Goal: Contribute content: Add original content to the website for others to see

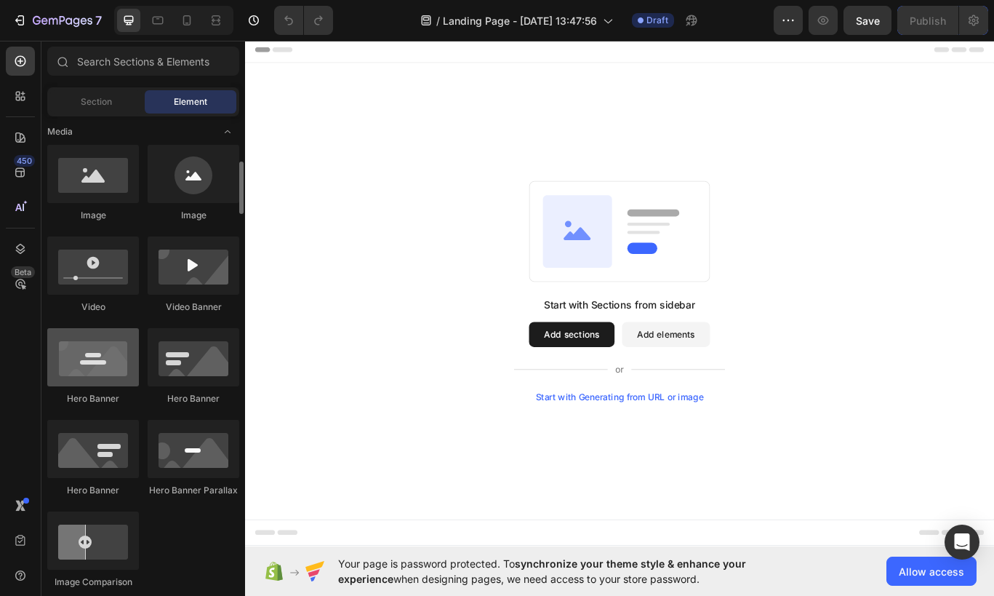
scroll to position [458, 0]
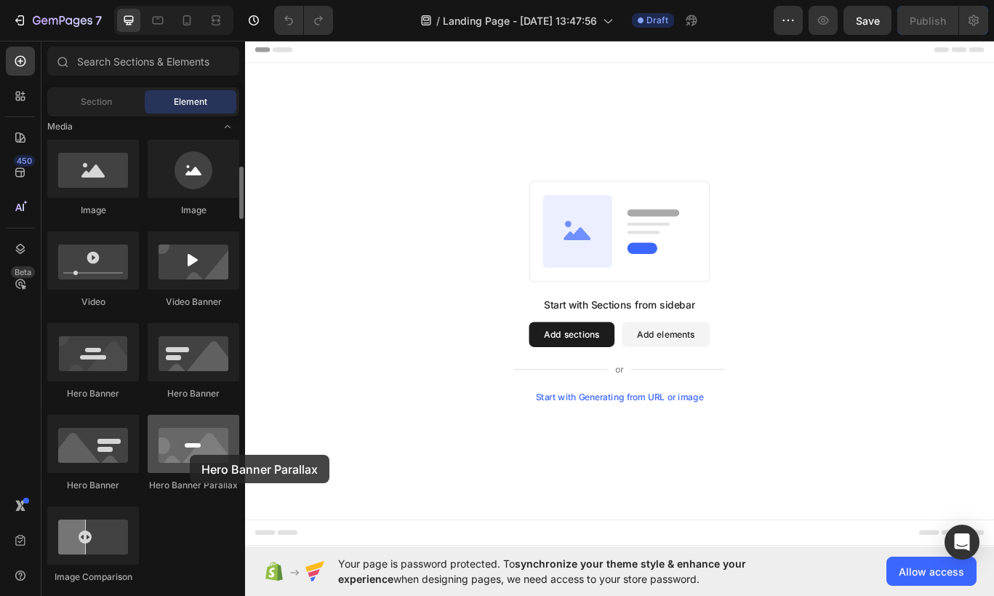
click at [190, 454] on div at bounding box center [194, 443] width 92 height 58
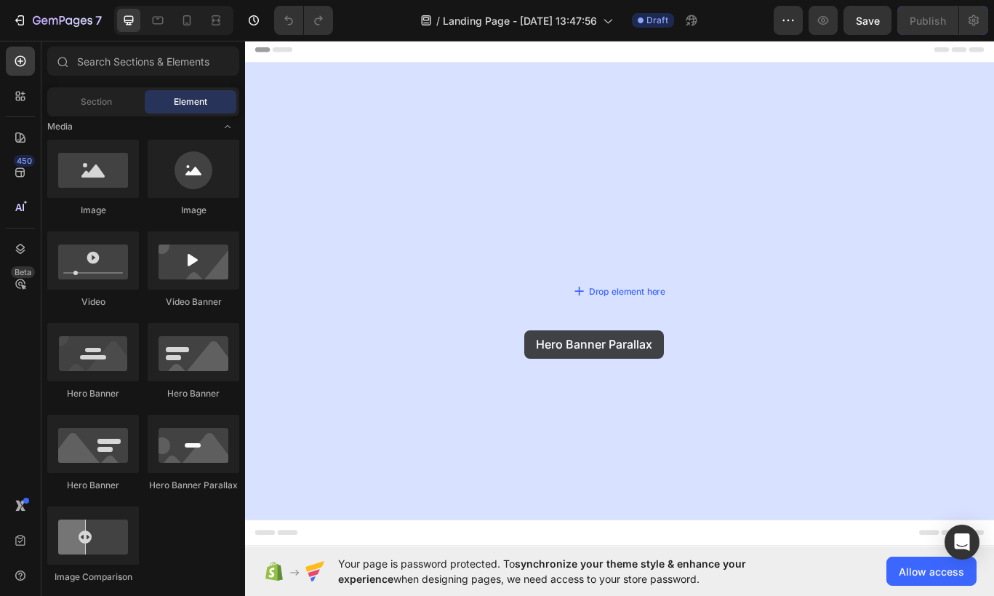
drag, startPoint x: 424, startPoint y: 492, endPoint x: 571, endPoint y: 376, distance: 186.9
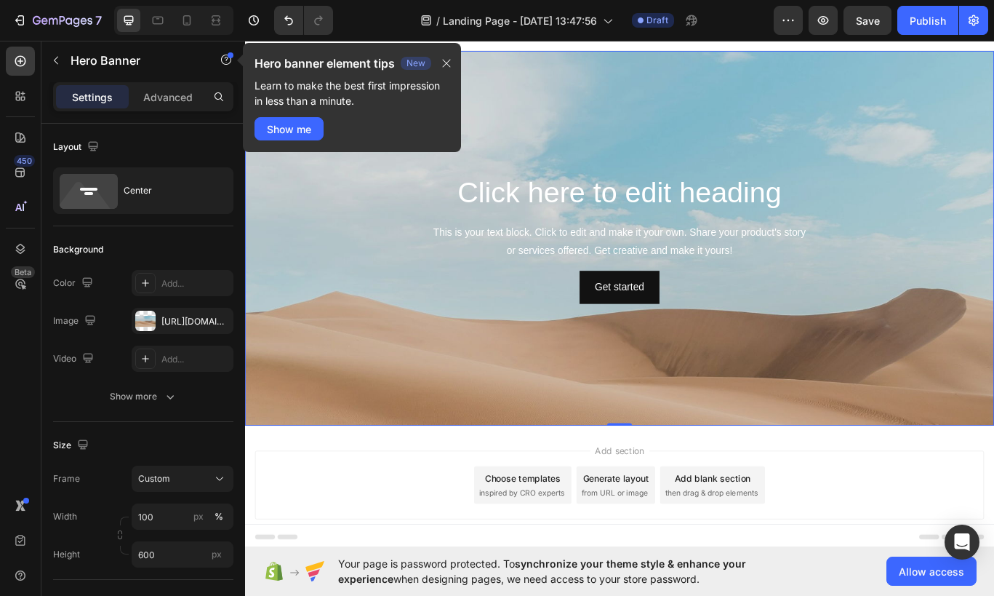
scroll to position [0, 0]
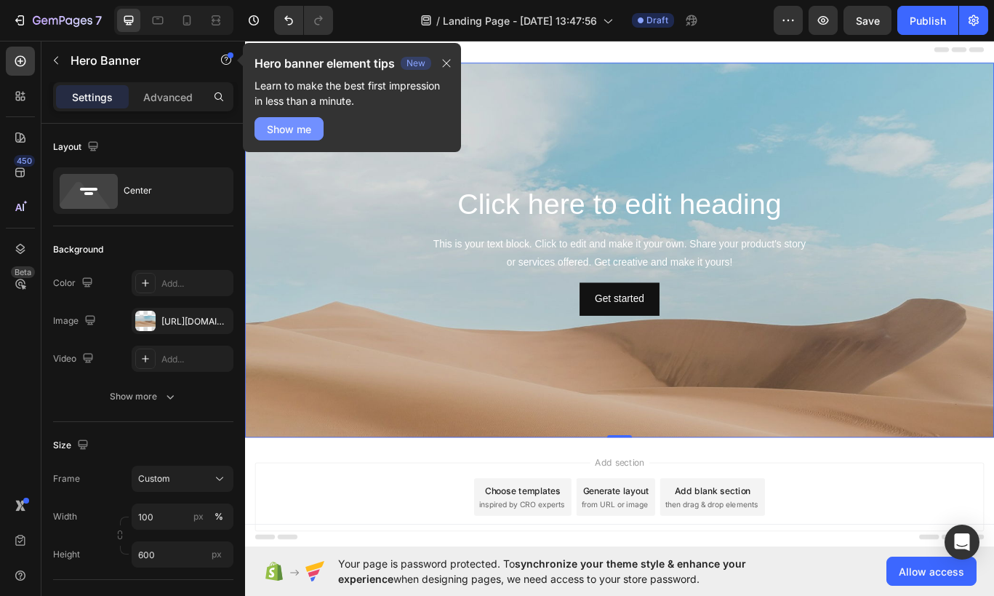
click at [298, 127] on div "Show me" at bounding box center [289, 128] width 44 height 15
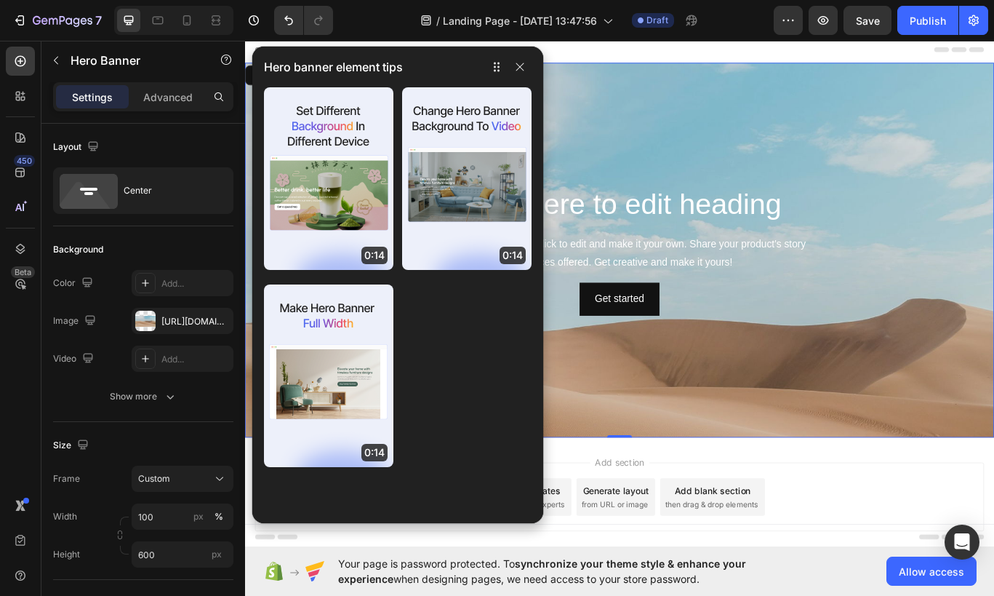
click at [703, 476] on div "Background Image" at bounding box center [681, 388] width 873 height 654
click at [518, 65] on icon "button" at bounding box center [520, 67] width 8 height 8
click at [518, 70] on icon "button" at bounding box center [520, 67] width 12 height 12
click at [524, 61] on icon "button" at bounding box center [520, 67] width 12 height 12
click at [132, 422] on div "Layout Center" at bounding box center [143, 501] width 180 height 158
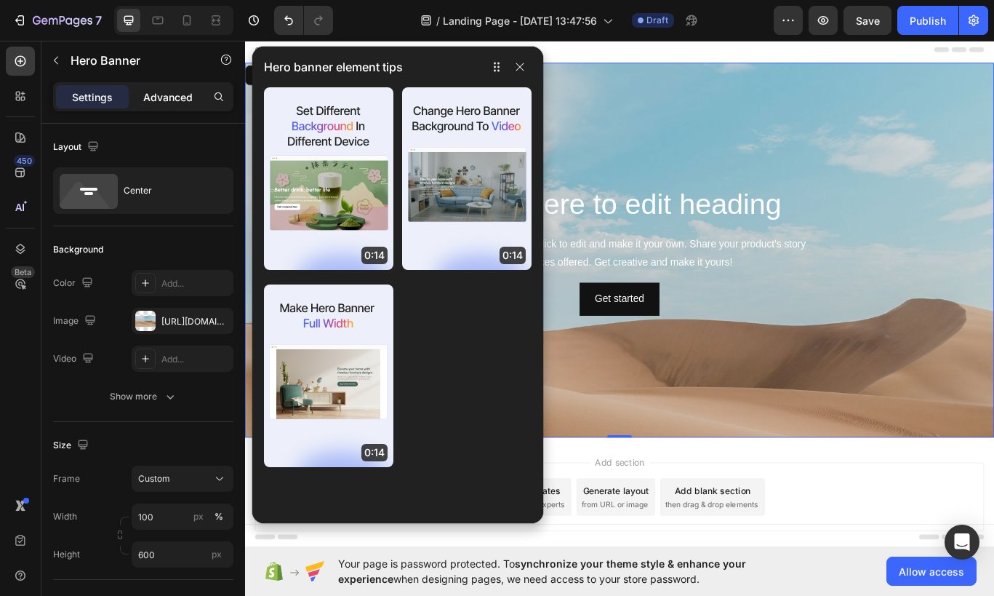
click at [192, 93] on p "Advanced" at bounding box center [167, 96] width 49 height 15
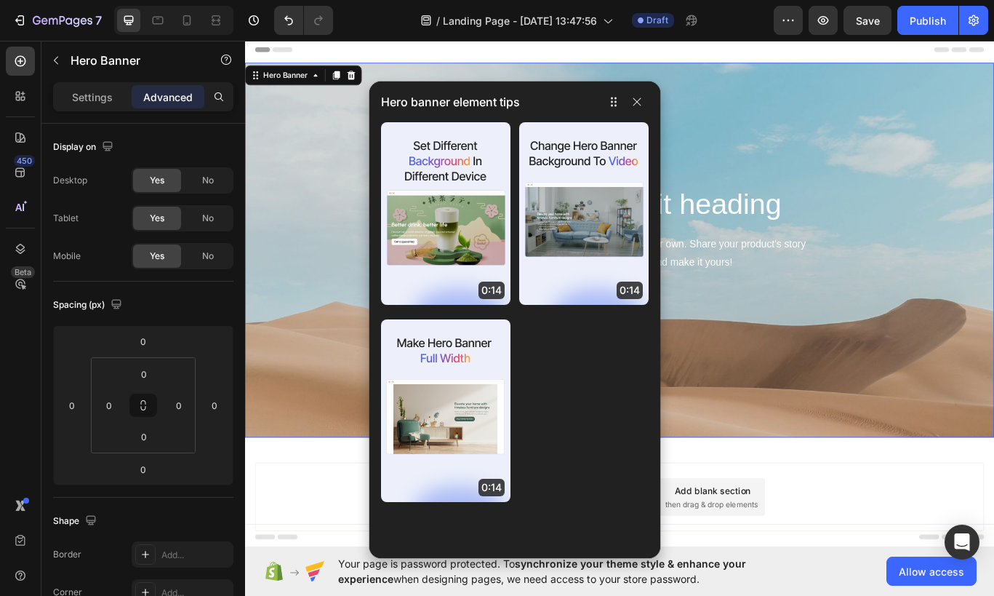
drag, startPoint x: 474, startPoint y: 69, endPoint x: 617, endPoint y: 111, distance: 148.6
click at [617, 111] on div "Hero banner element tips" at bounding box center [514, 101] width 291 height 41
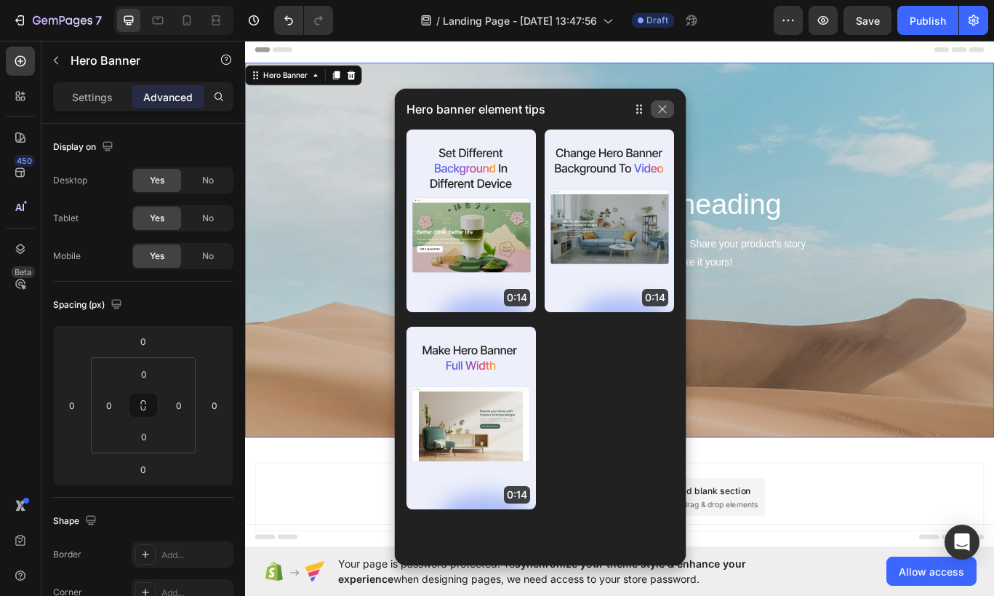
click at [658, 107] on icon "button" at bounding box center [663, 109] width 12 height 12
click at [726, 119] on div "Background Image" at bounding box center [681, 388] width 873 height 654
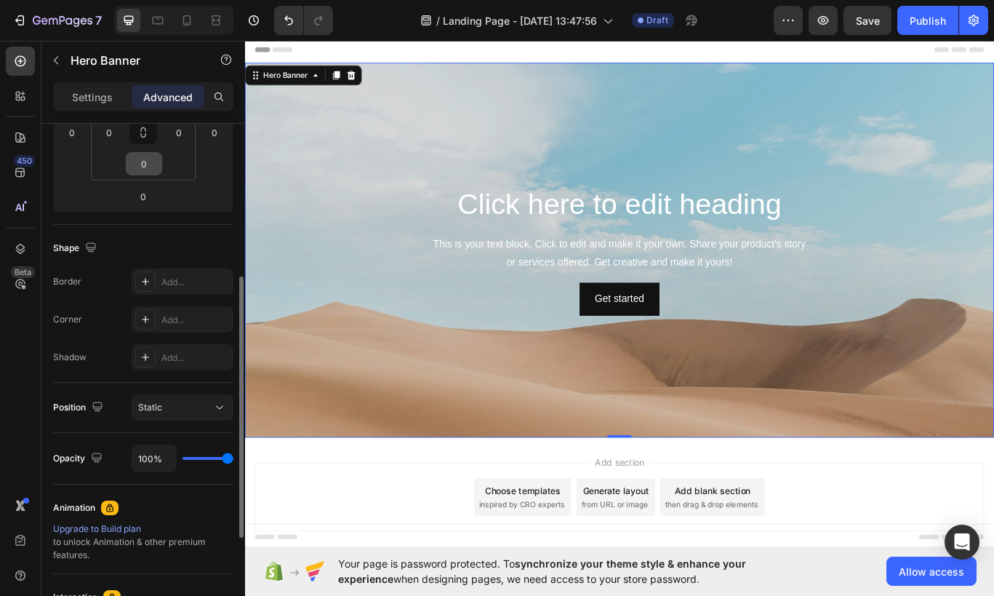
scroll to position [282, 0]
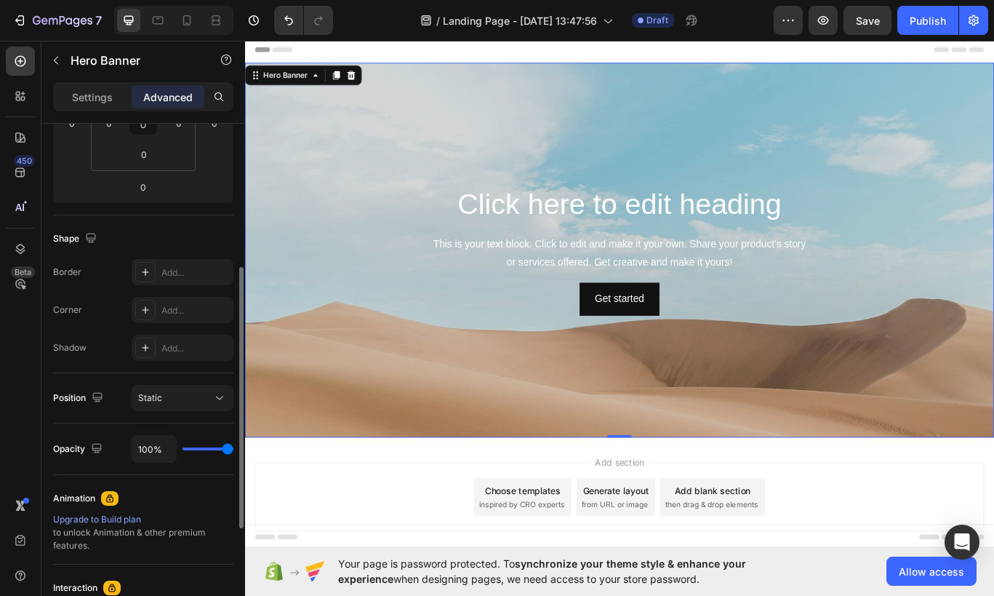
type input "92%"
type input "92"
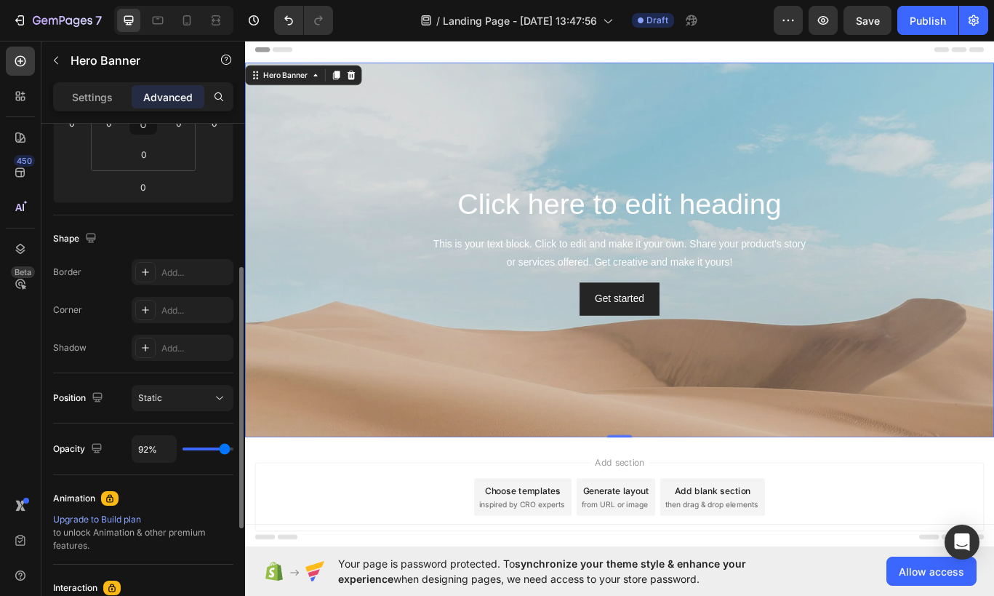
type input "91%"
type input "91"
type input "86%"
type input "86"
type input "74%"
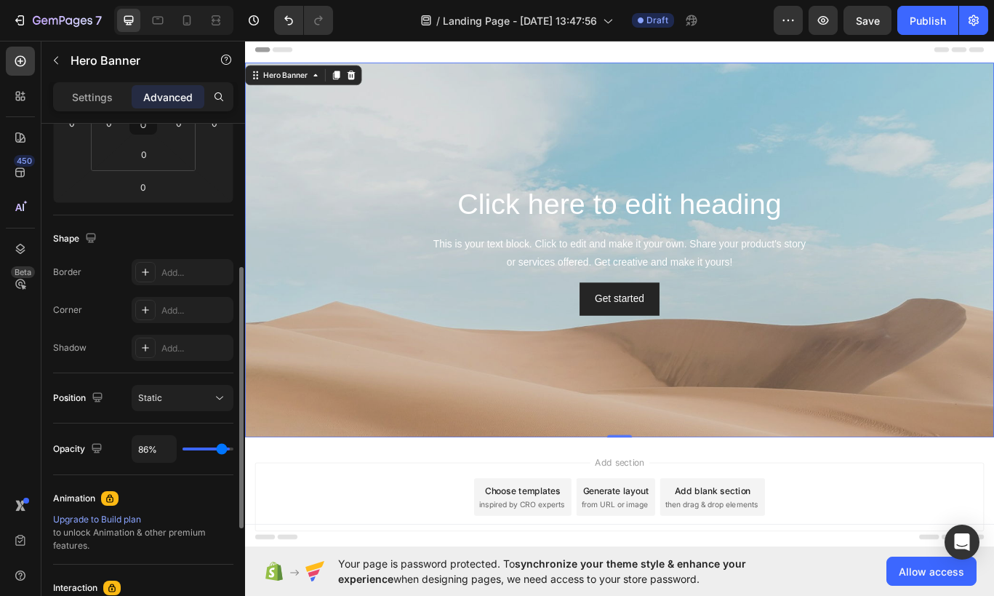
type input "74"
type input "58%"
type input "58"
type input "42%"
type input "42"
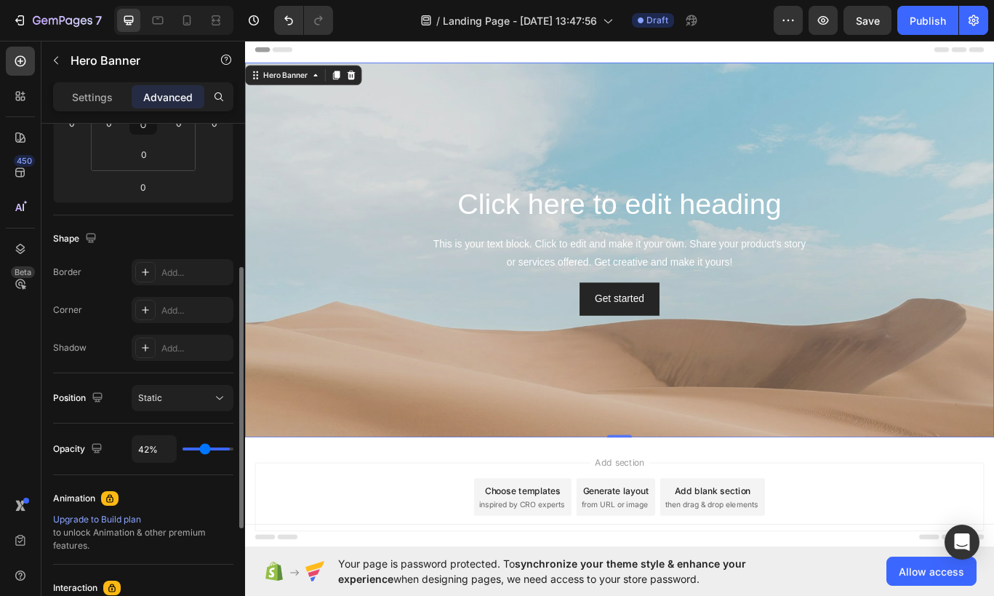
type input "29%"
type input "29"
type input "19%"
type input "19"
type input "13%"
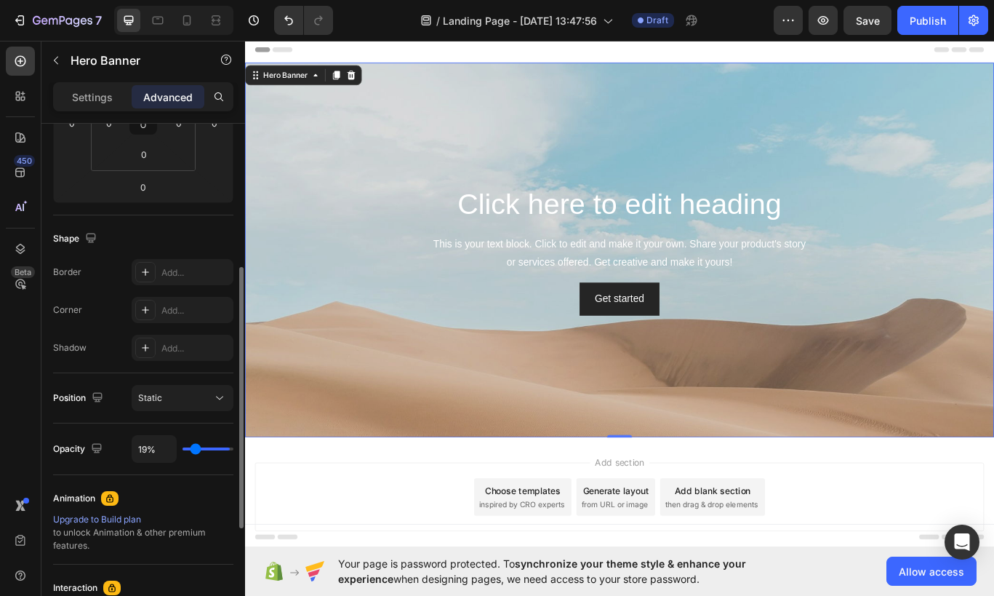
type input "13"
type input "9%"
type input "9"
type input "7%"
type input "7"
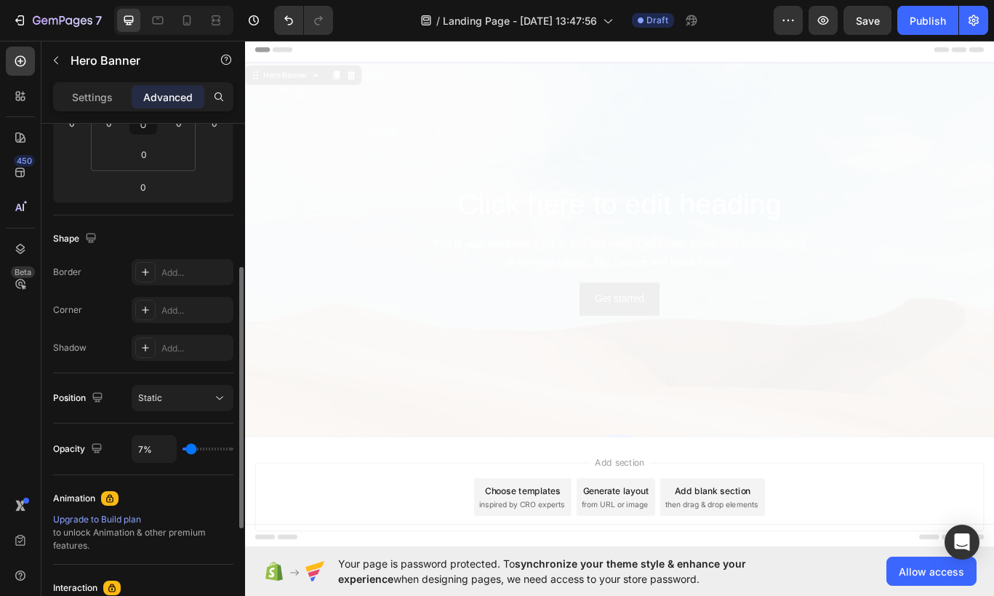
type input "6%"
type input "6"
type input "7%"
type input "7"
type input "8%"
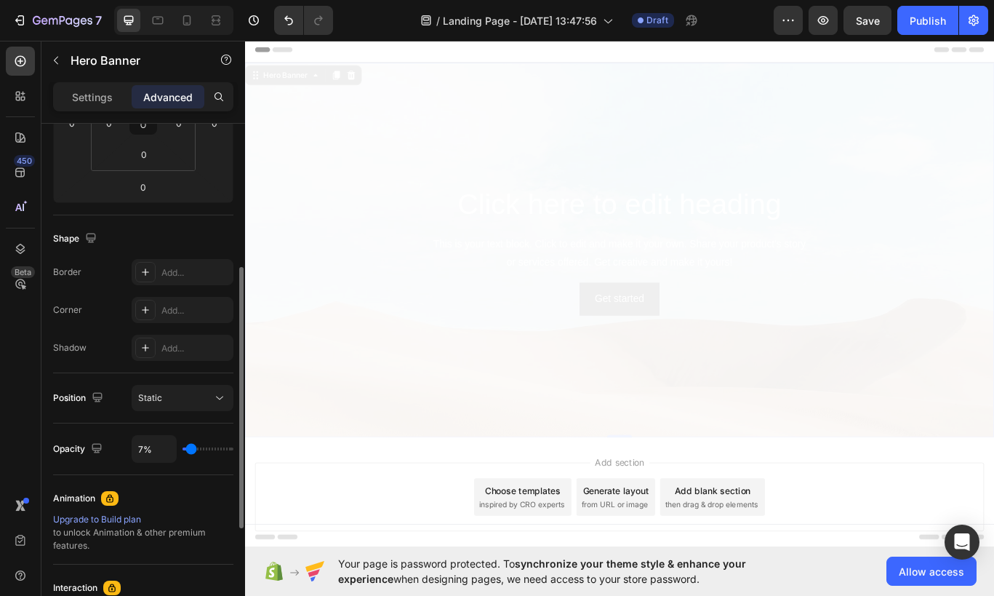
type input "8"
type input "9%"
type input "9"
type input "10%"
type input "10"
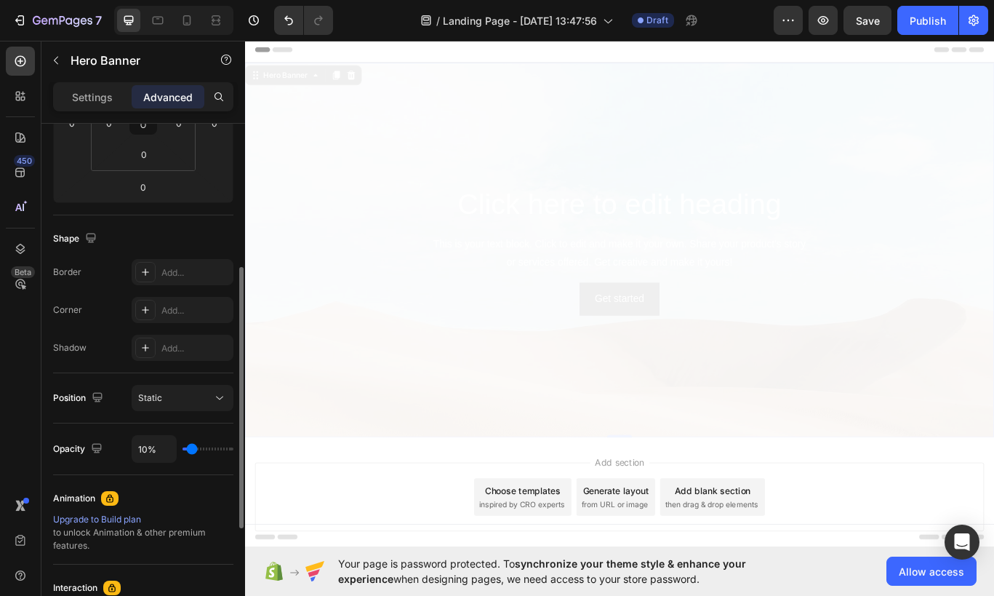
type input "11%"
type input "11"
type input "12%"
type input "12"
type input "13%"
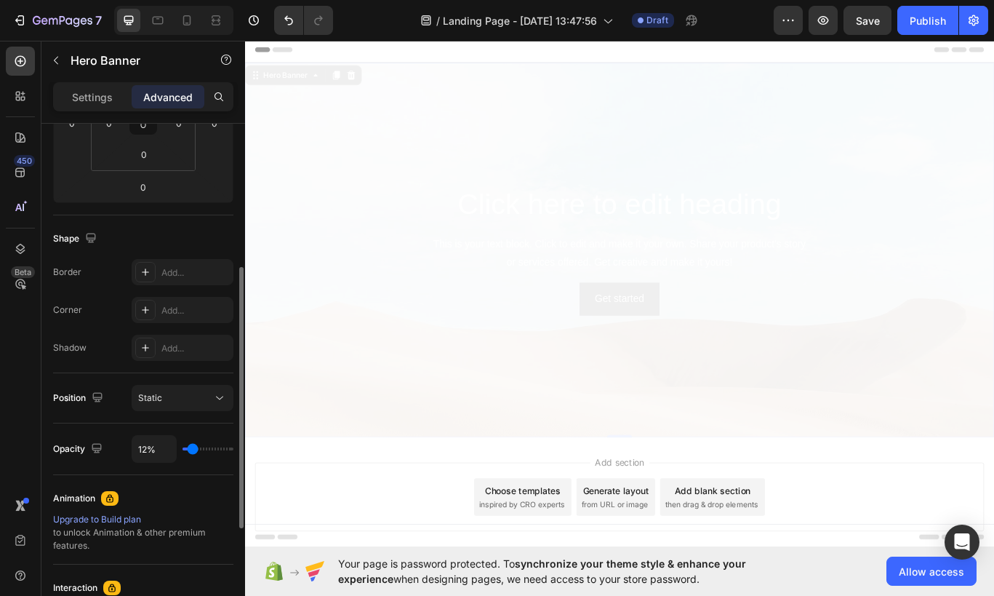
type input "13"
type input "15%"
type input "15"
type input "16%"
type input "16"
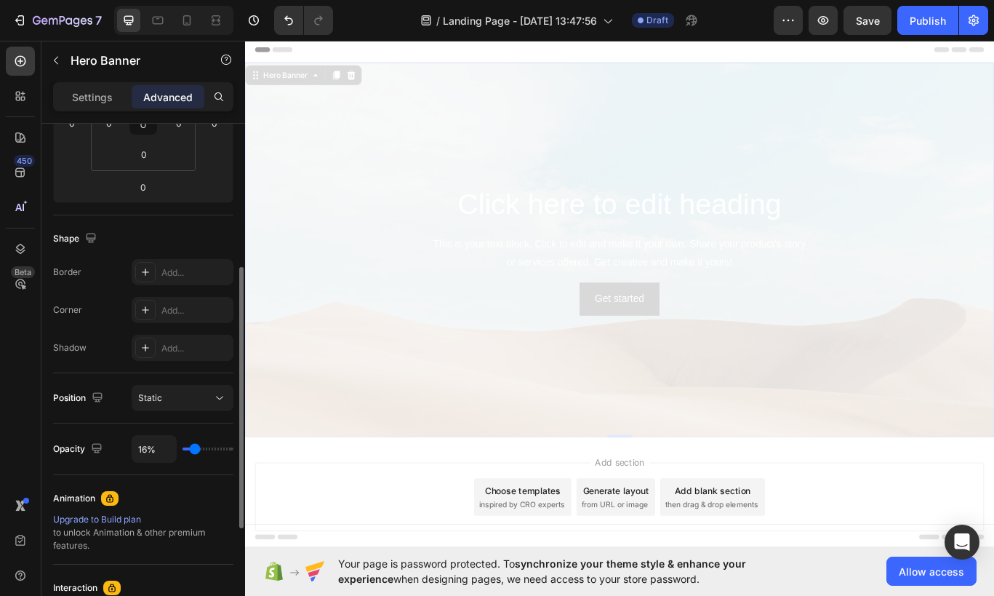
type input "18%"
type input "18"
type input "20%"
type input "20"
type input "22%"
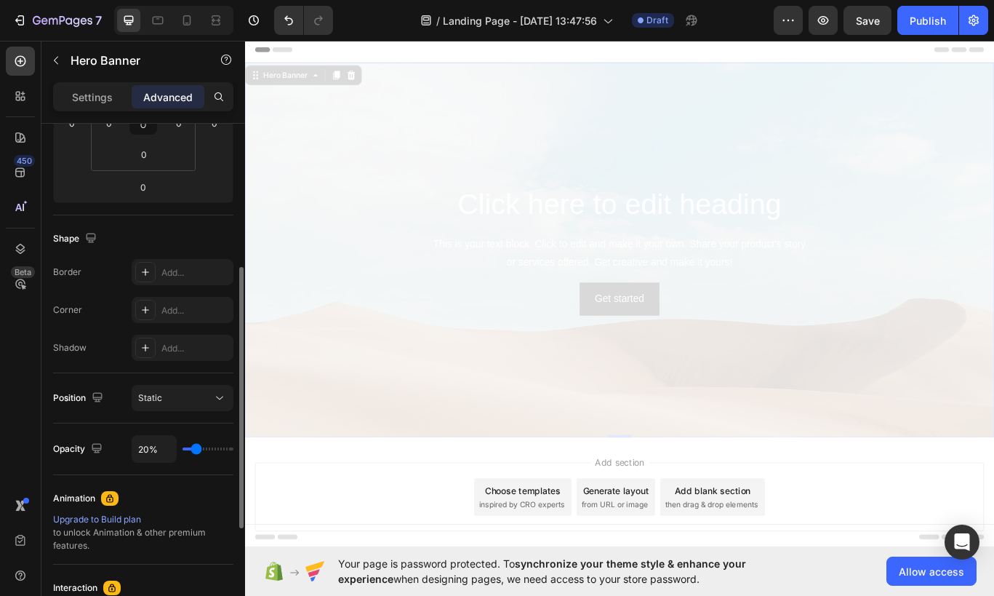
type input "22"
type input "23%"
type input "23"
type input "25%"
type input "25"
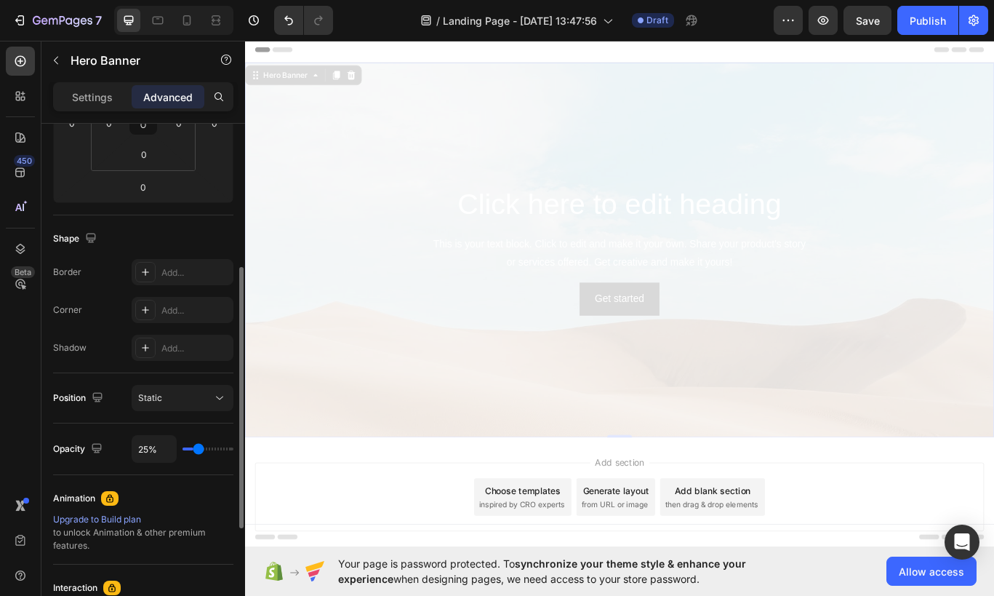
type input "27%"
type input "27"
type input "28%"
type input "28"
type input "29%"
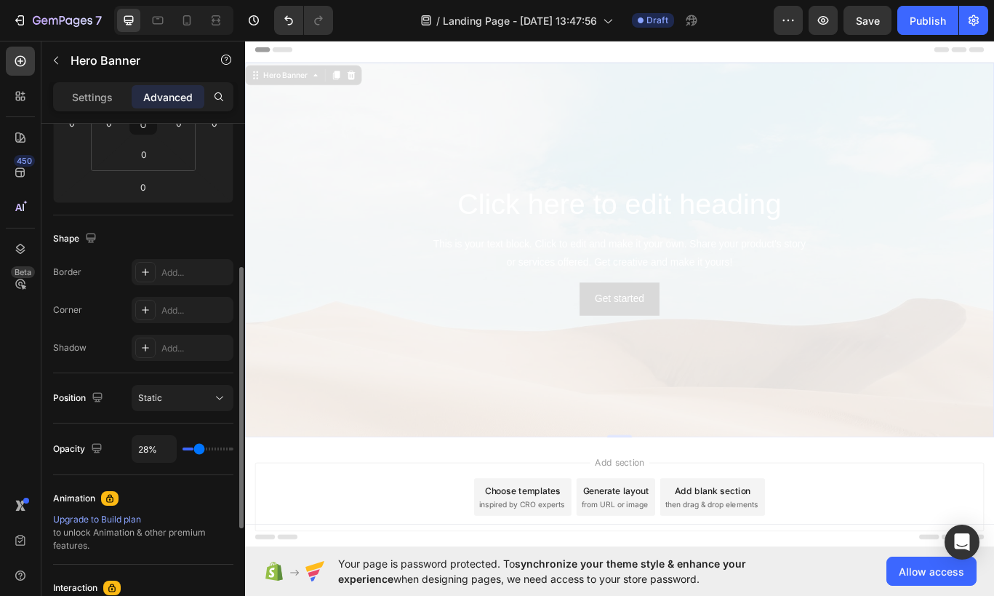
type input "29"
type input "31%"
type input "31"
type input "32%"
type input "32"
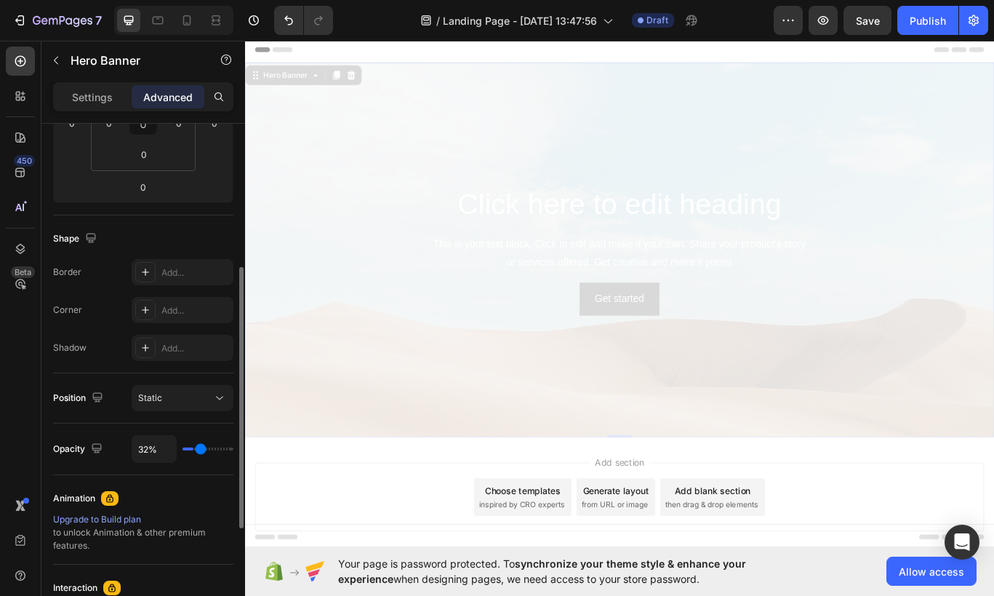
type input "33%"
type input "33"
type input "34%"
type input "34"
type input "35%"
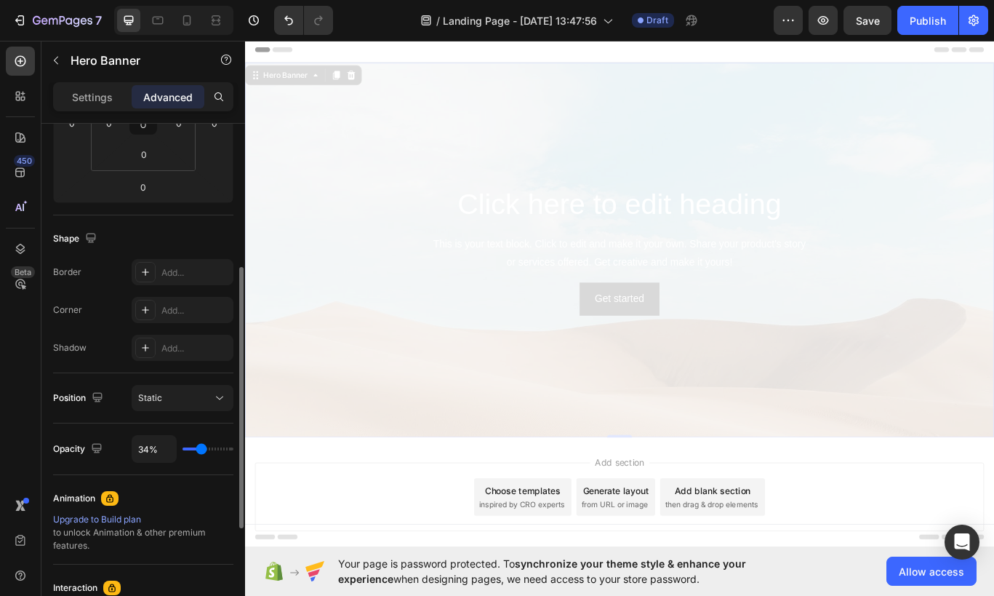
type input "35"
type input "36%"
type input "36"
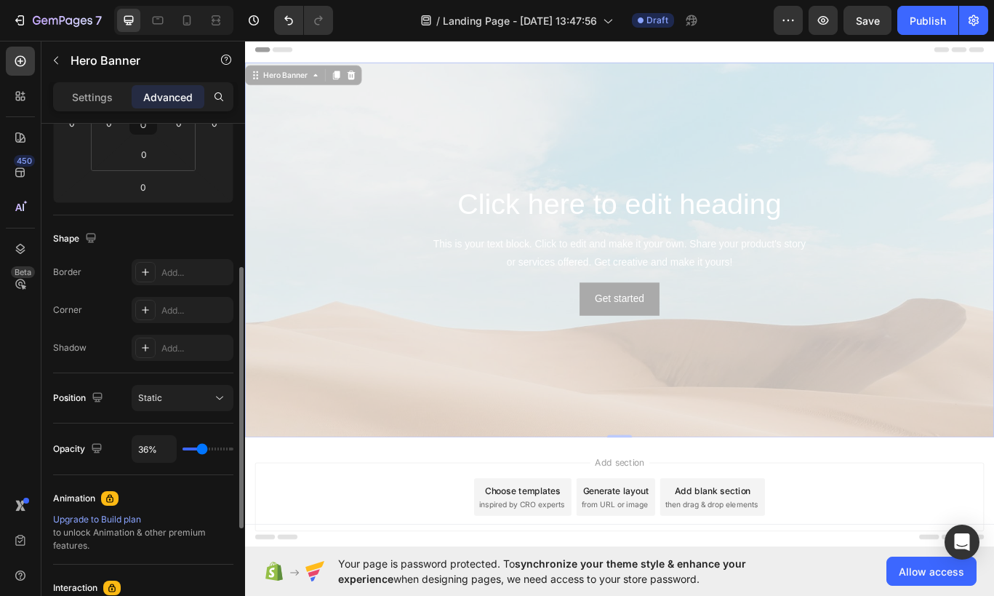
type input "37%"
type input "37"
type input "38%"
type input "38"
type input "39%"
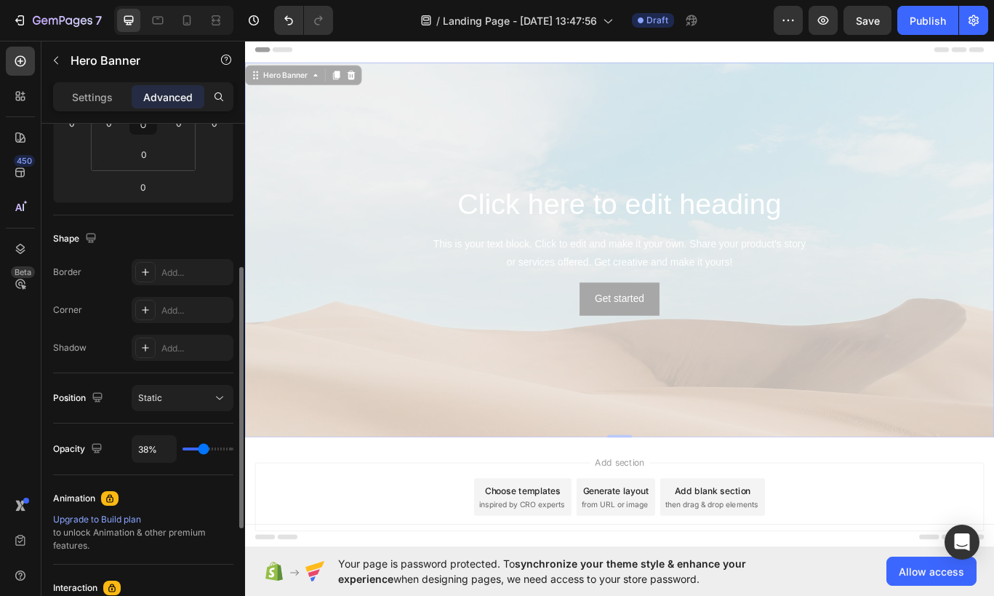
type input "39"
type input "48%"
type input "48"
type input "58%"
type input "58"
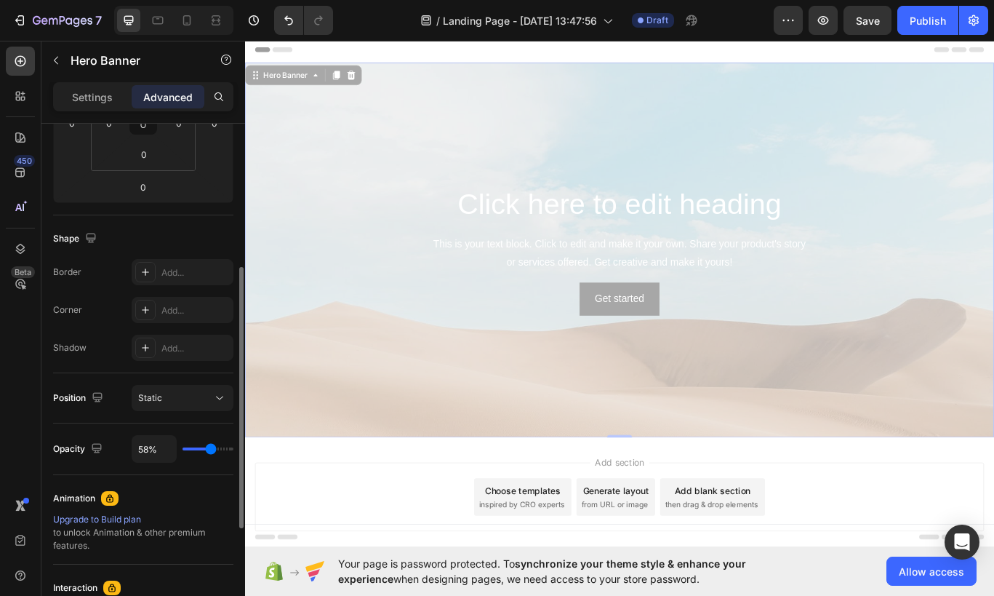
type input "72%"
type input "72"
type input "90%"
type input "90"
type input "100%"
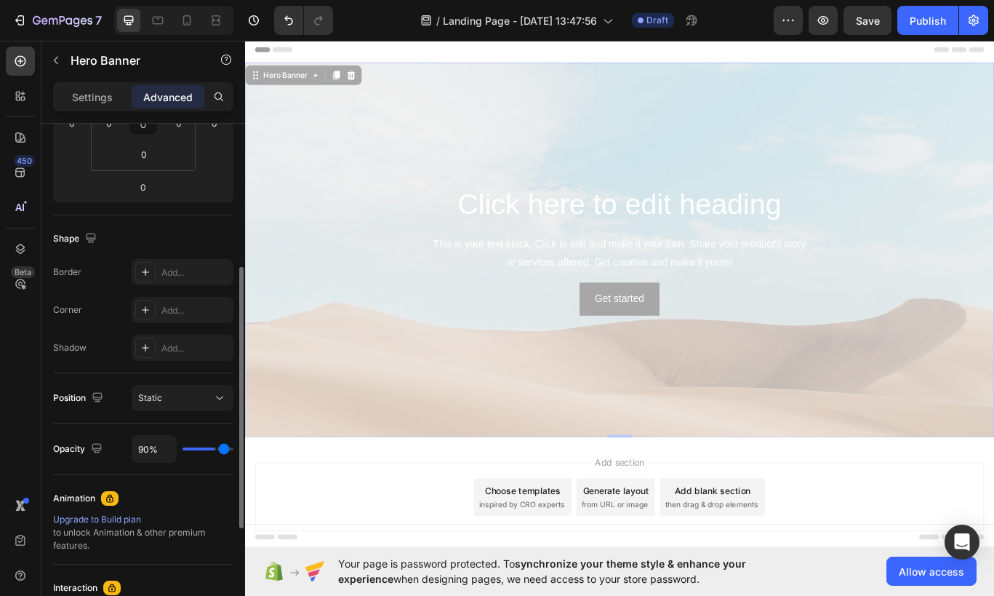
type input "100"
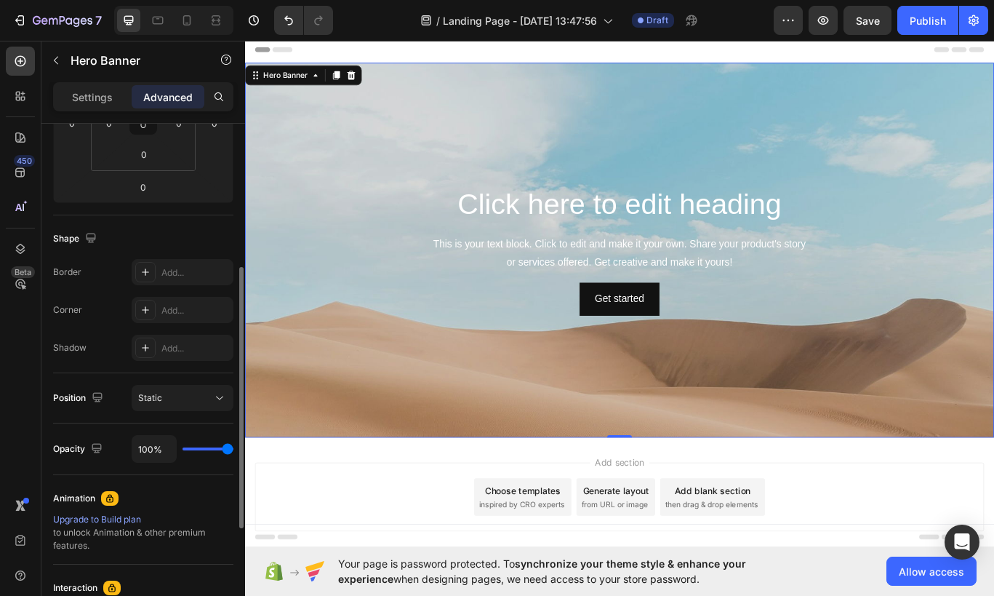
drag, startPoint x: 469, startPoint y: 486, endPoint x: 566, endPoint y: 500, distance: 98.4
click at [187, 412] on div "Position Static" at bounding box center [143, 398] width 180 height 50
click at [182, 396] on div "Static" at bounding box center [175, 397] width 74 height 13
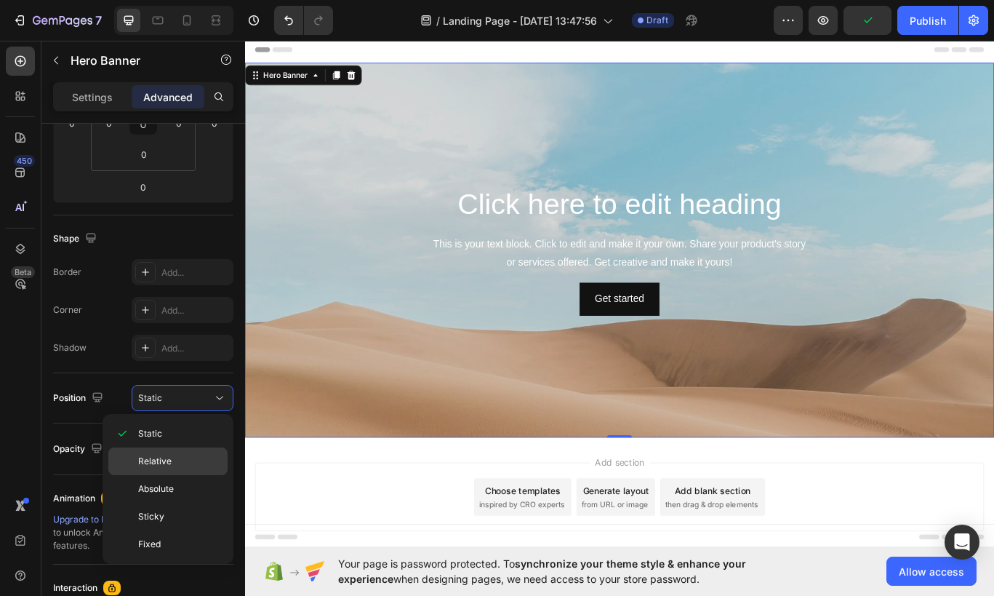
click at [167, 457] on span "Relative" at bounding box center [154, 460] width 33 height 13
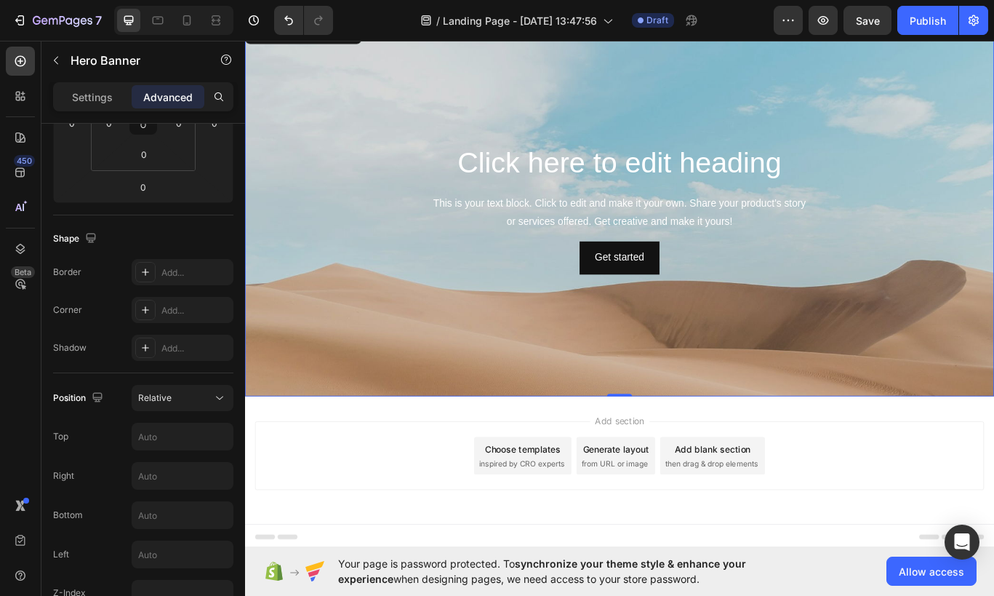
scroll to position [0, 0]
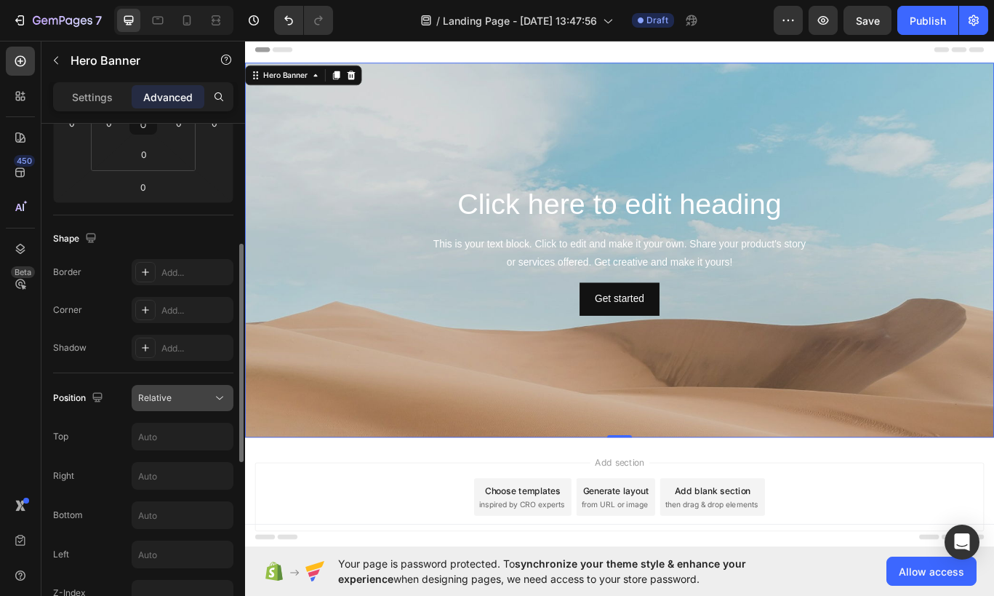
click at [180, 399] on div "Relative" at bounding box center [175, 397] width 74 height 13
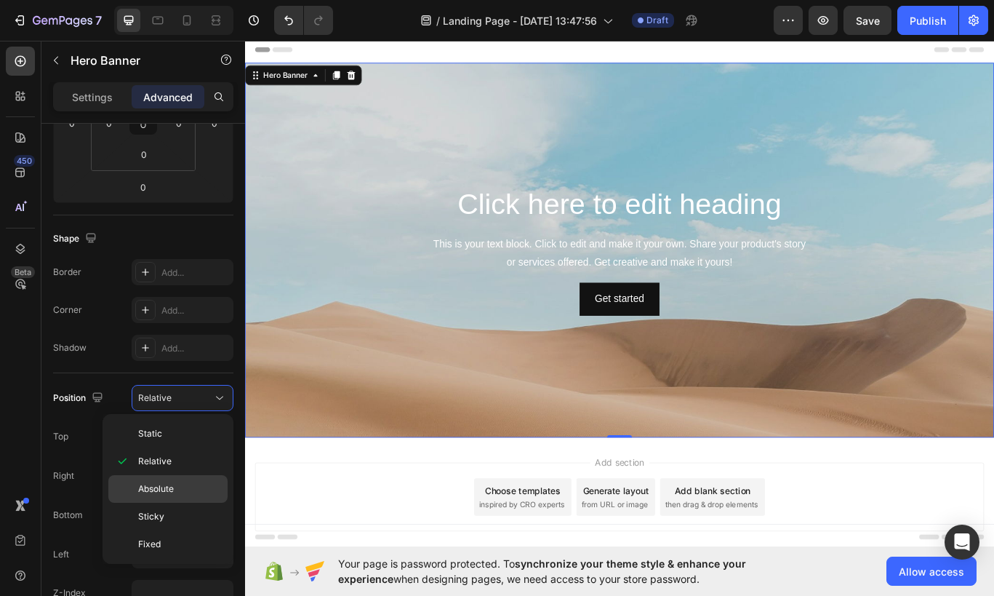
click at [172, 502] on div "Absolute" at bounding box center [167, 516] width 119 height 28
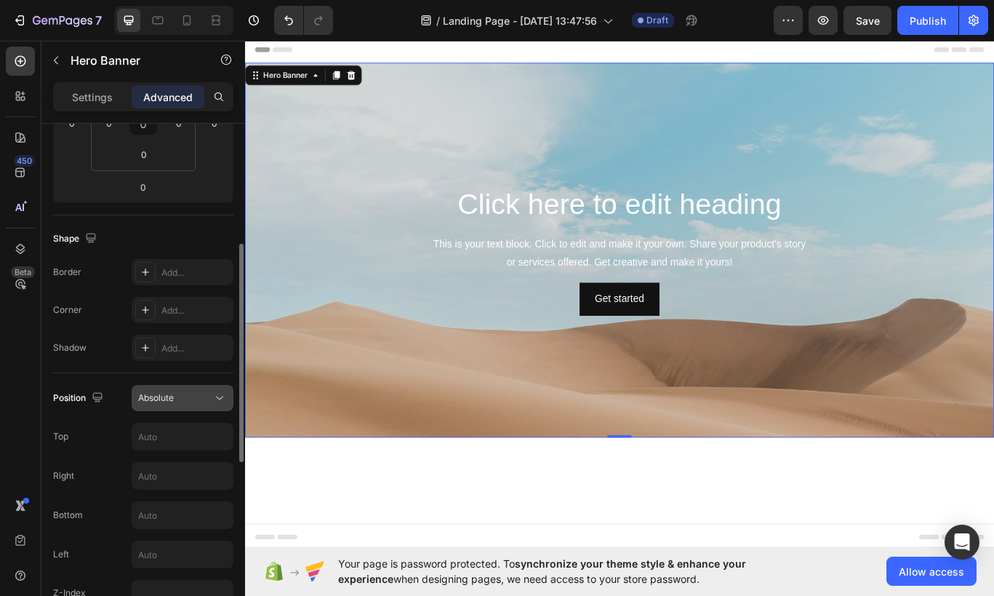
click at [185, 398] on div "Absolute" at bounding box center [175, 397] width 74 height 13
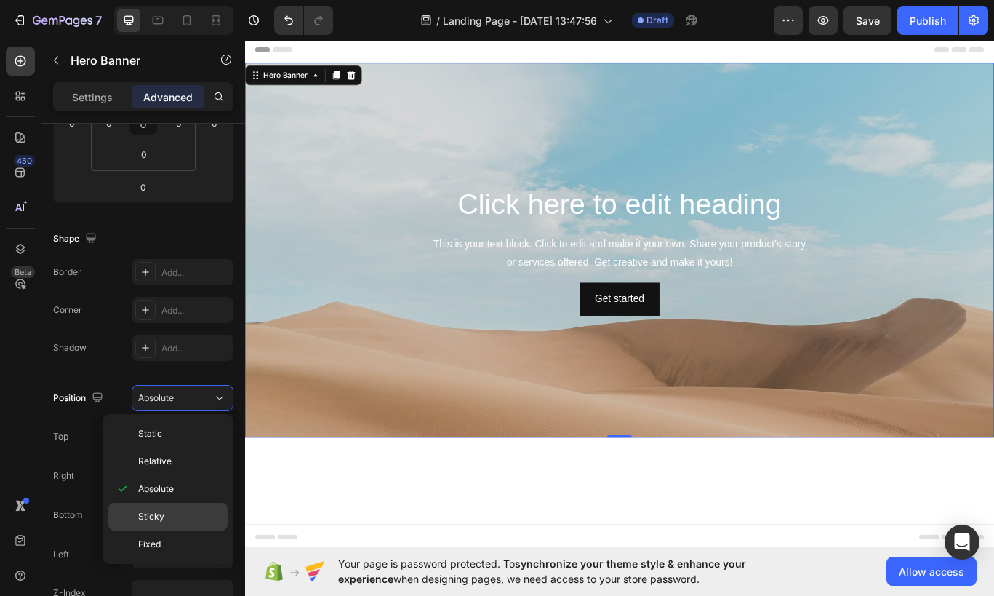
click at [167, 511] on p "Sticky" at bounding box center [179, 516] width 83 height 13
type input "0"
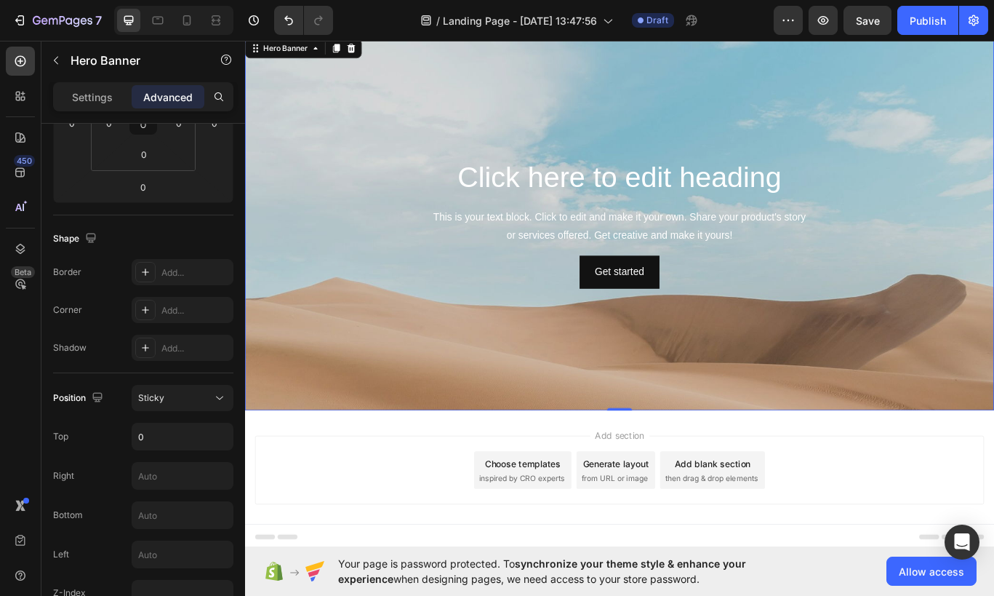
scroll to position [48, 0]
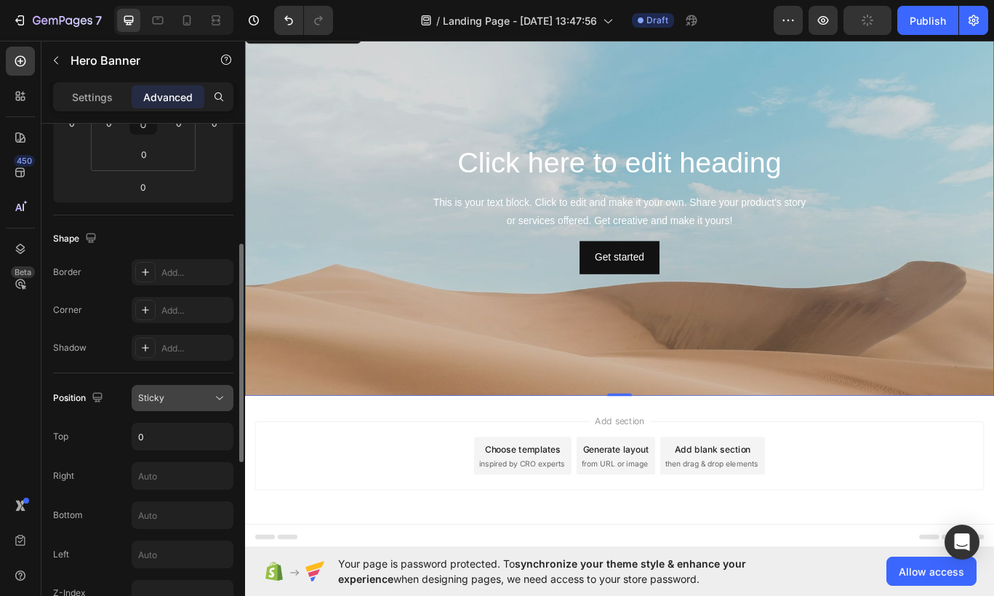
click at [183, 405] on button "Sticky" at bounding box center [183, 398] width 102 height 26
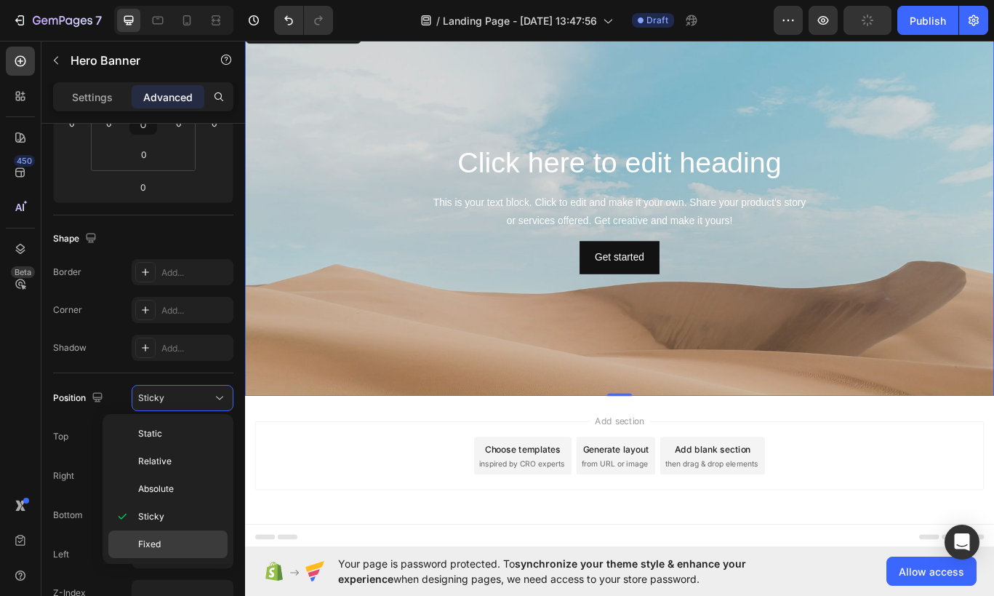
click at [169, 534] on div "Fixed" at bounding box center [167, 544] width 119 height 28
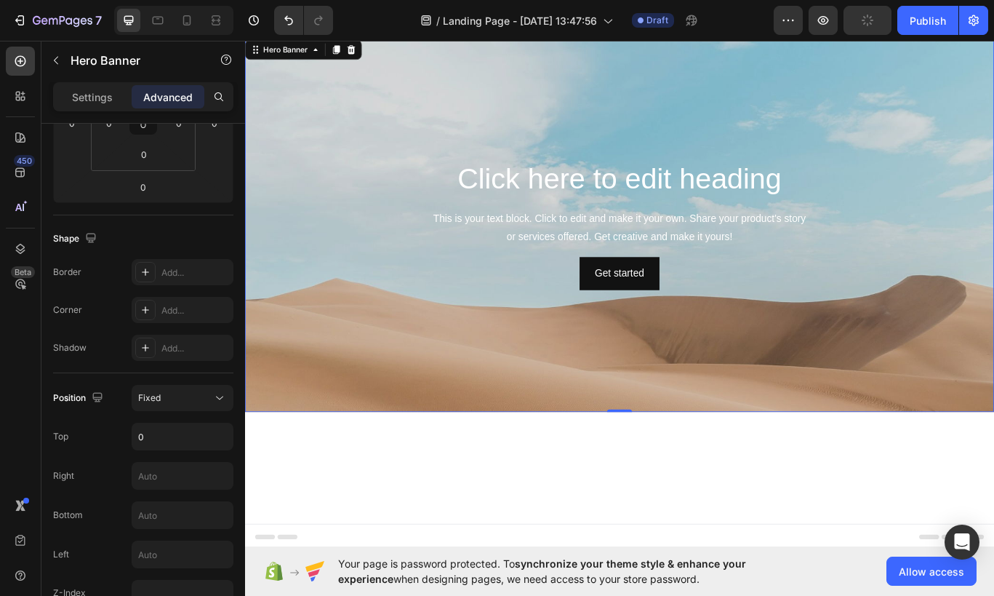
scroll to position [0, 0]
click at [144, 404] on span "Fixed" at bounding box center [149, 397] width 23 height 13
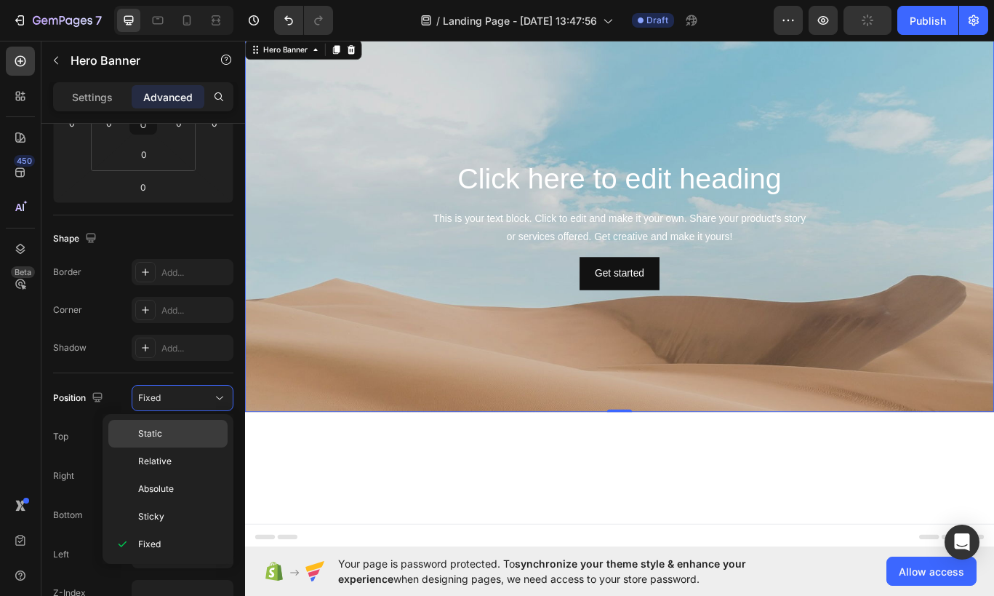
click at [169, 433] on p "Static" at bounding box center [179, 433] width 83 height 13
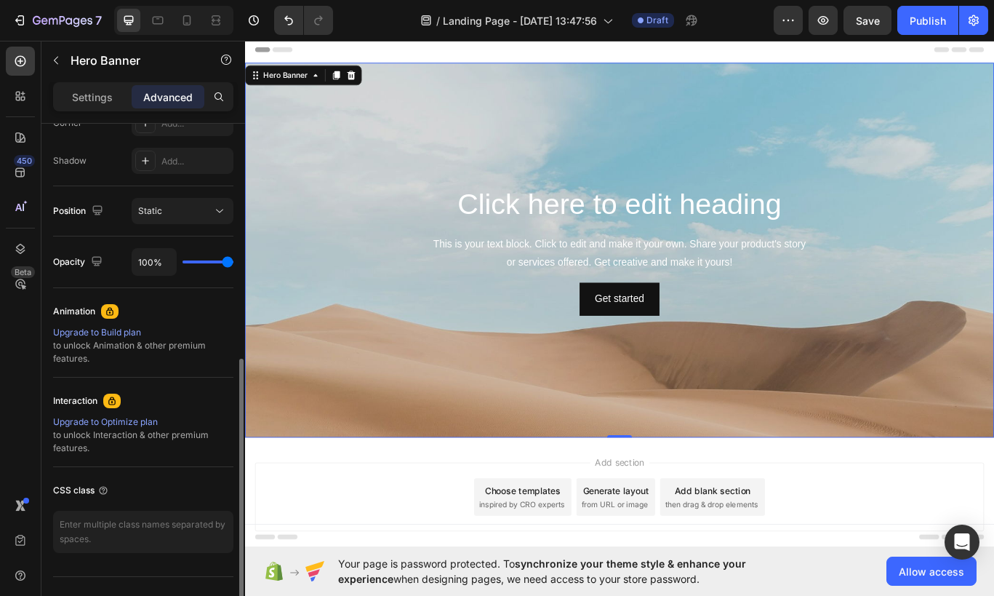
scroll to position [496, 0]
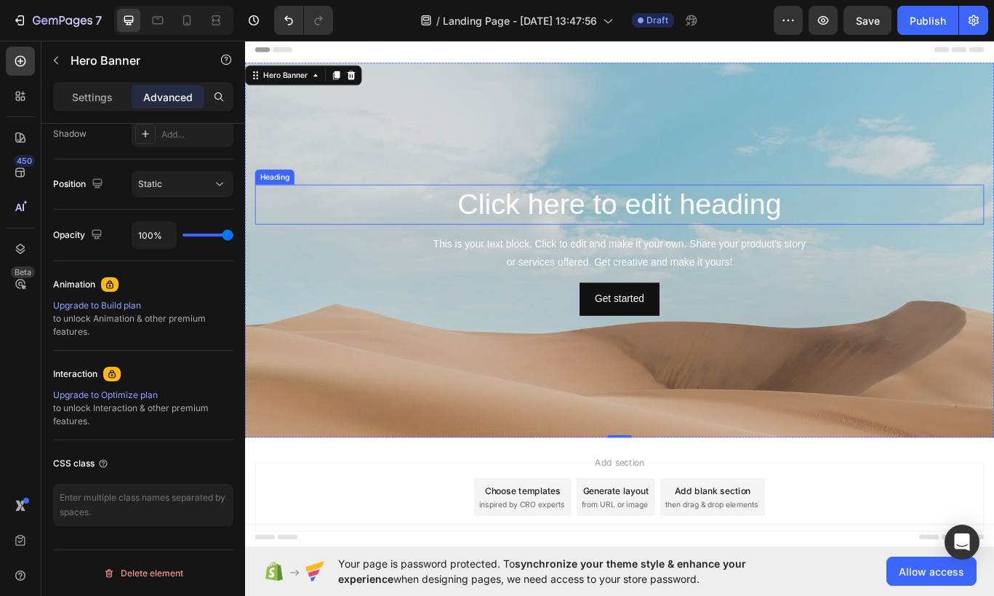
click at [596, 232] on h2 "Click here to edit heading" at bounding box center [681, 232] width 849 height 47
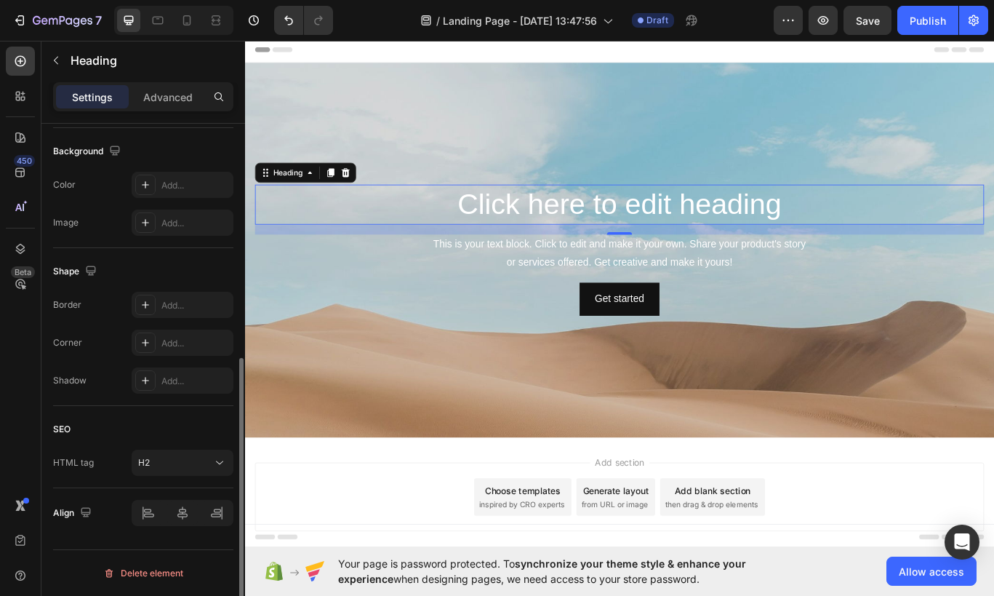
scroll to position [0, 0]
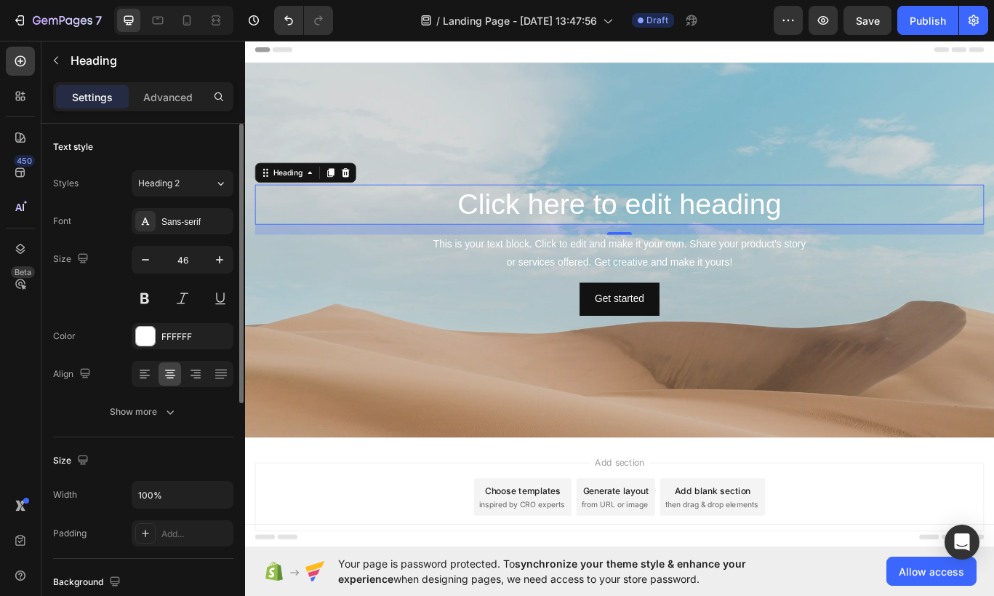
click at [596, 232] on h2 "Click here to edit heading" at bounding box center [681, 232] width 849 height 47
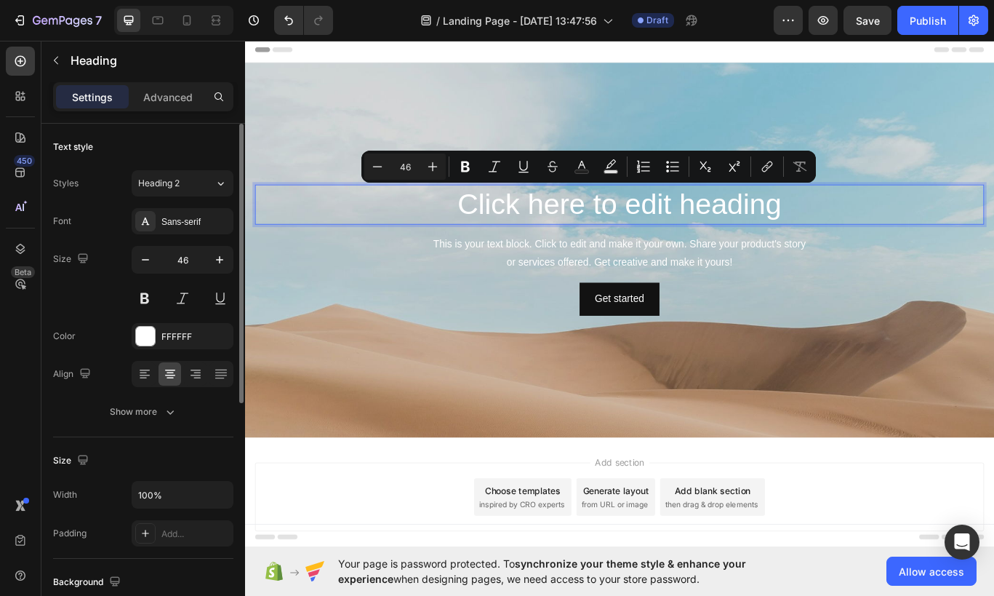
click at [607, 232] on p "Click here to edit heading" at bounding box center [681, 232] width 846 height 44
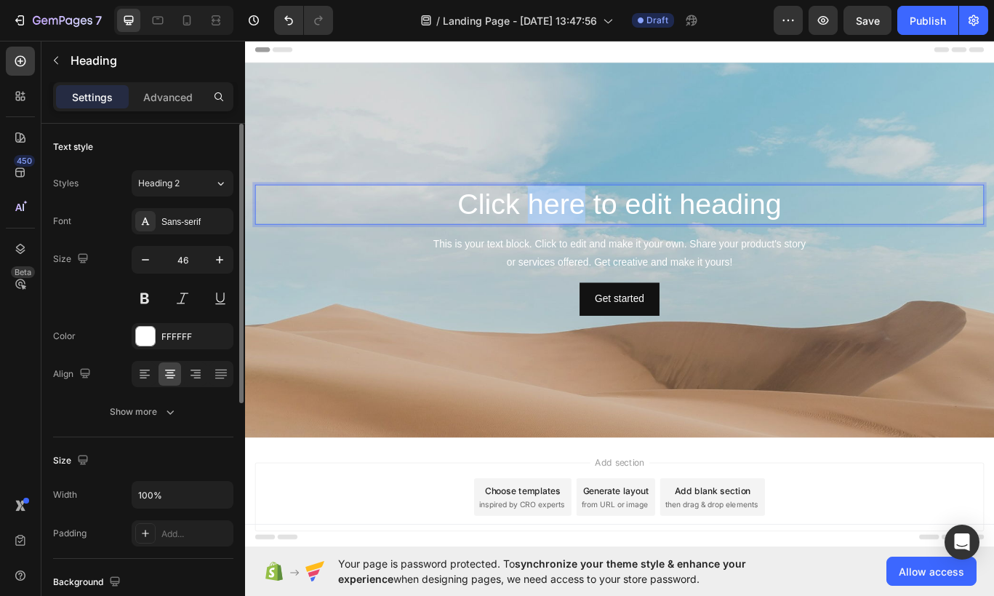
click at [607, 232] on p "Click here to edit heading" at bounding box center [681, 232] width 846 height 44
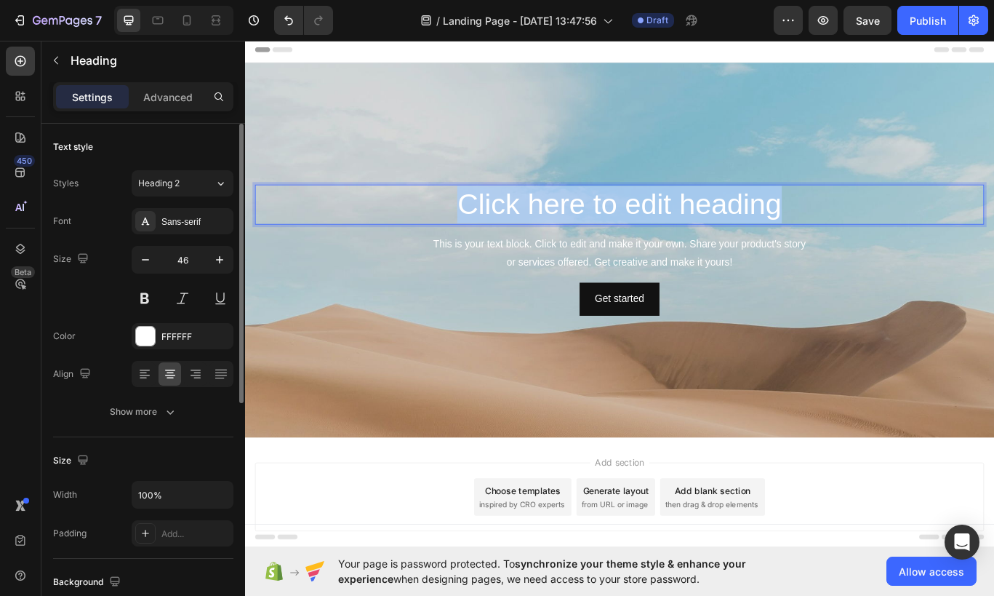
click at [607, 232] on p "Click here to edit heading" at bounding box center [681, 232] width 846 height 44
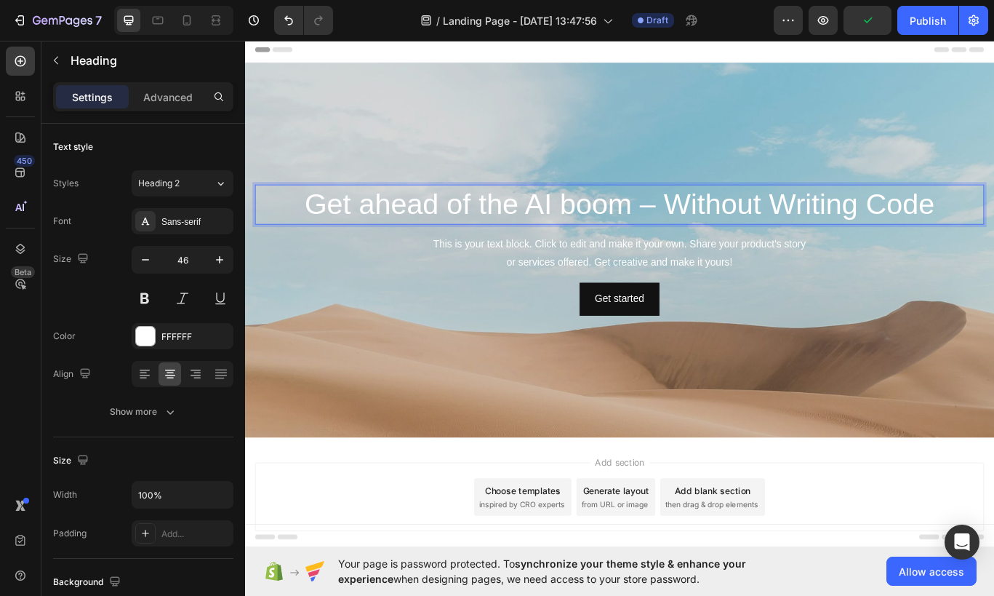
click at [393, 231] on p "Get ahead of the AI boom – Without Writing Code" at bounding box center [681, 232] width 846 height 44
click at [688, 245] on p "Get Ahead of the AI boom – Without Writing Code" at bounding box center [681, 232] width 846 height 44
click at [659, 240] on p "Get Ahead of AI – Without Writing Code" at bounding box center [681, 232] width 846 height 44
click at [634, 237] on p "Get Ahead of AI –Without Writing Code" at bounding box center [681, 232] width 846 height 44
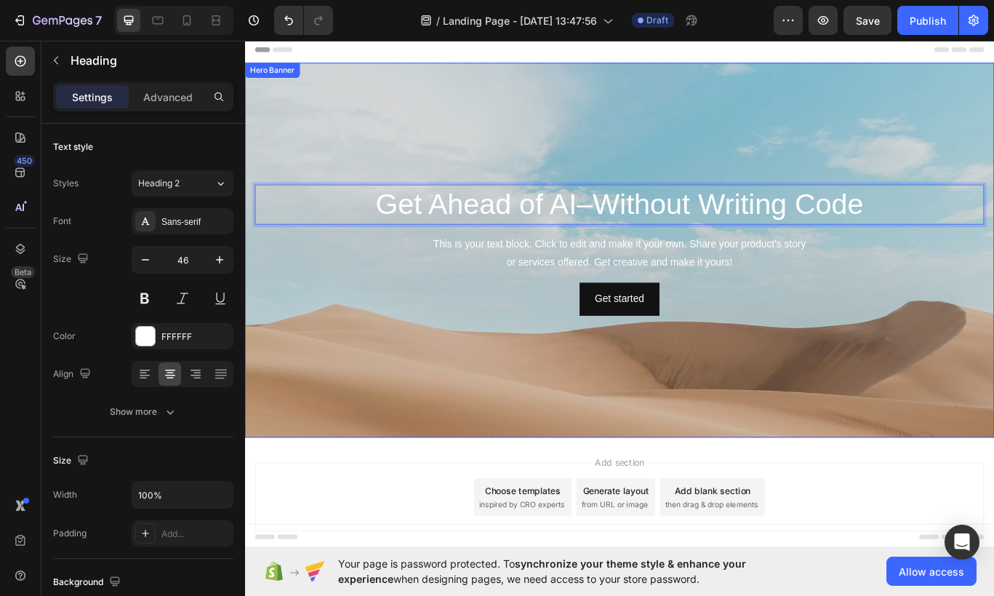
click at [890, 399] on div "Background Image" at bounding box center [681, 391] width 873 height 654
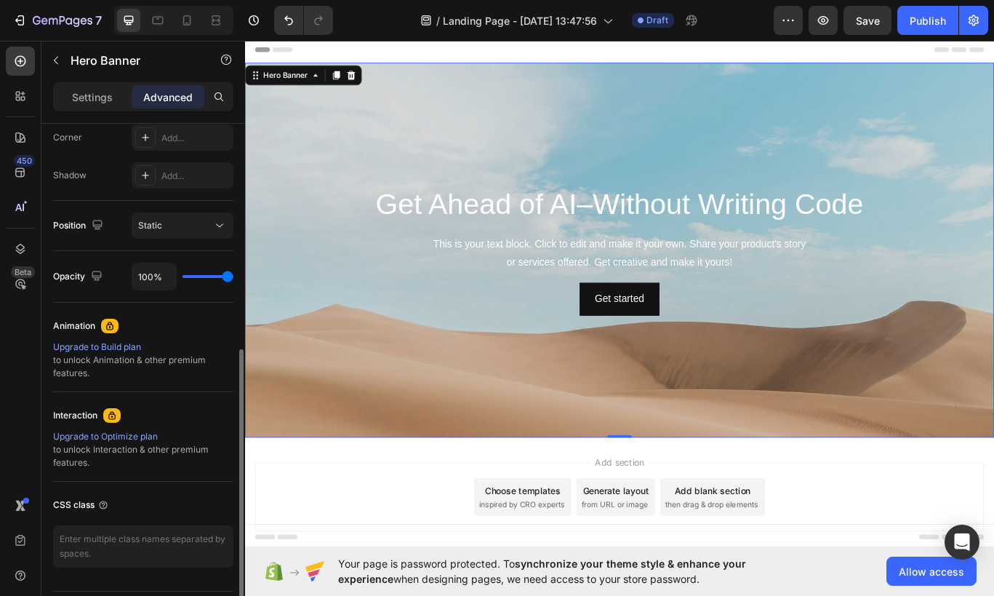
scroll to position [496, 0]
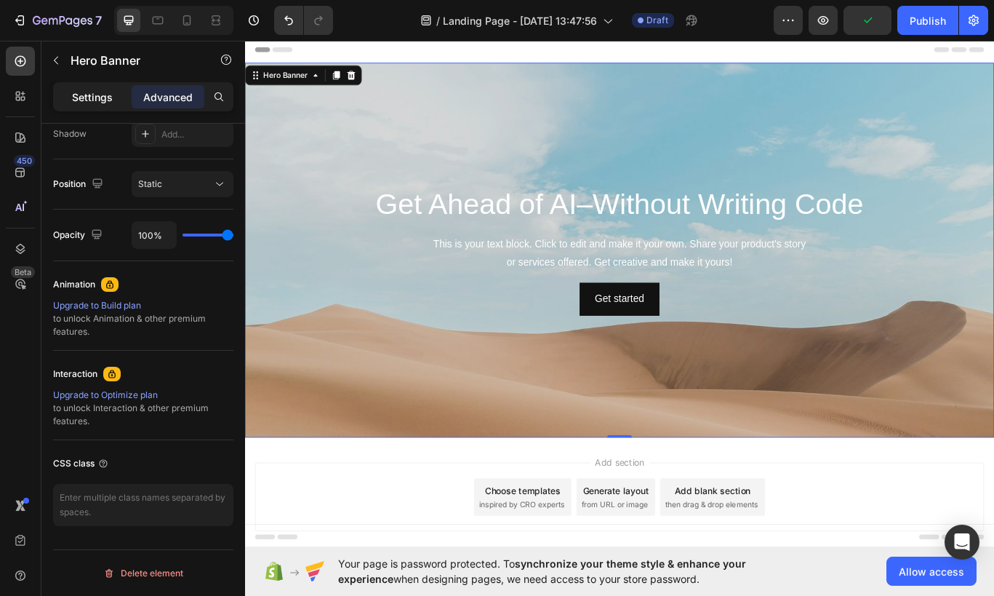
click at [90, 104] on div "Settings" at bounding box center [92, 96] width 73 height 23
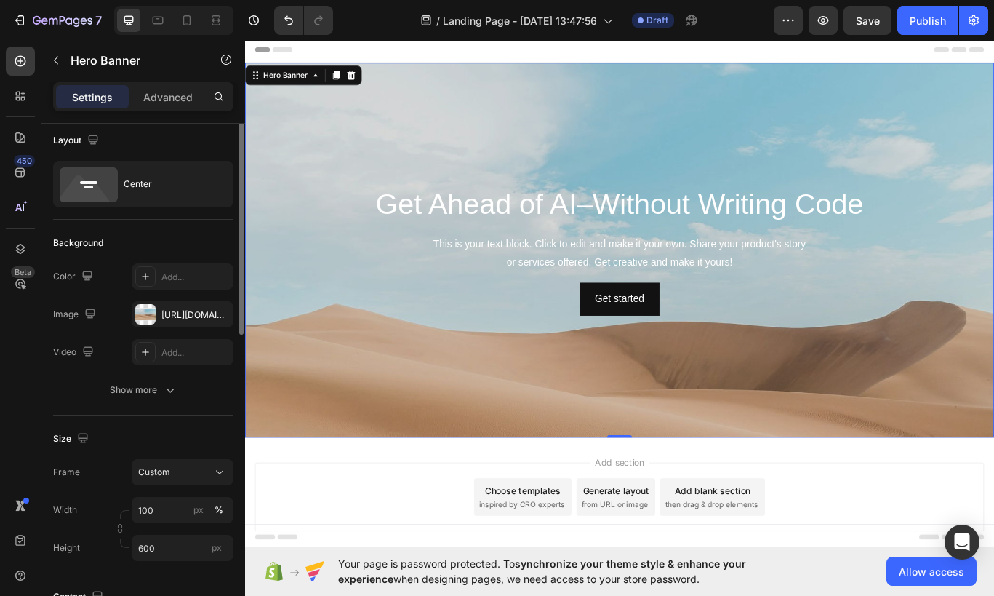
scroll to position [0, 0]
